Goal: Find specific page/section: Find specific page/section

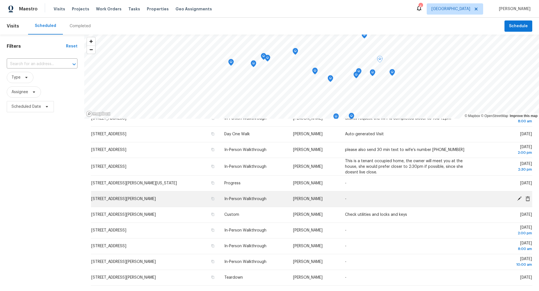
scroll to position [22, 0]
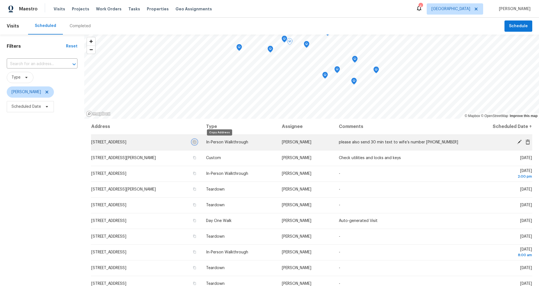
click at [196, 142] on icon "button" at bounding box center [194, 141] width 3 height 3
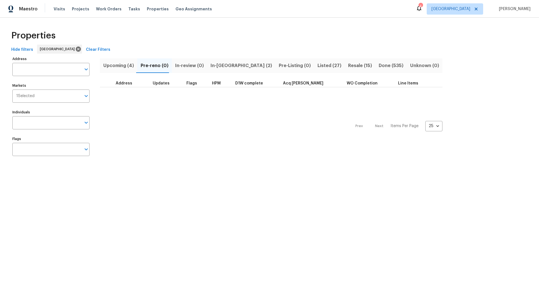
click at [122, 65] on span "Upcoming (4)" at bounding box center [118, 66] width 31 height 8
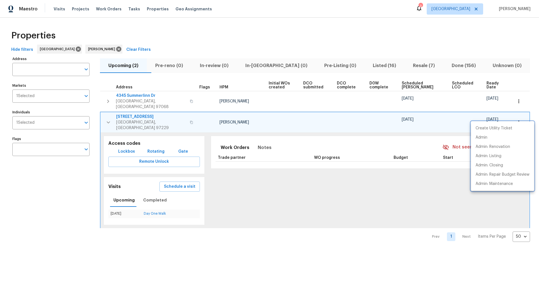
click at [415, 65] on div at bounding box center [269, 145] width 539 height 291
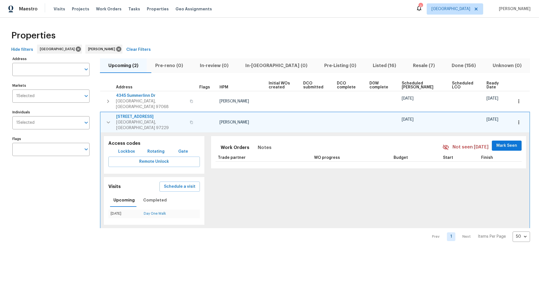
click at [415, 65] on span "Resale (7)" at bounding box center [424, 66] width 32 height 8
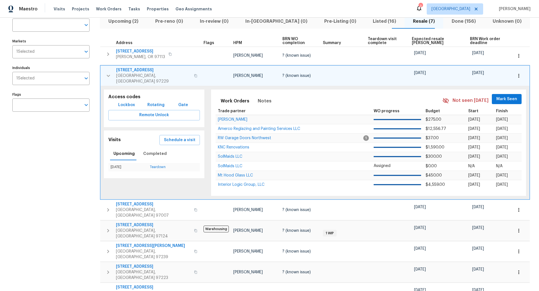
scroll to position [82, 0]
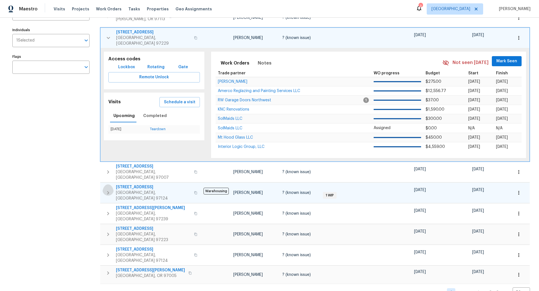
click at [109, 191] on icon "button" at bounding box center [108, 192] width 2 height 3
